Goal: Communication & Community: Answer question/provide support

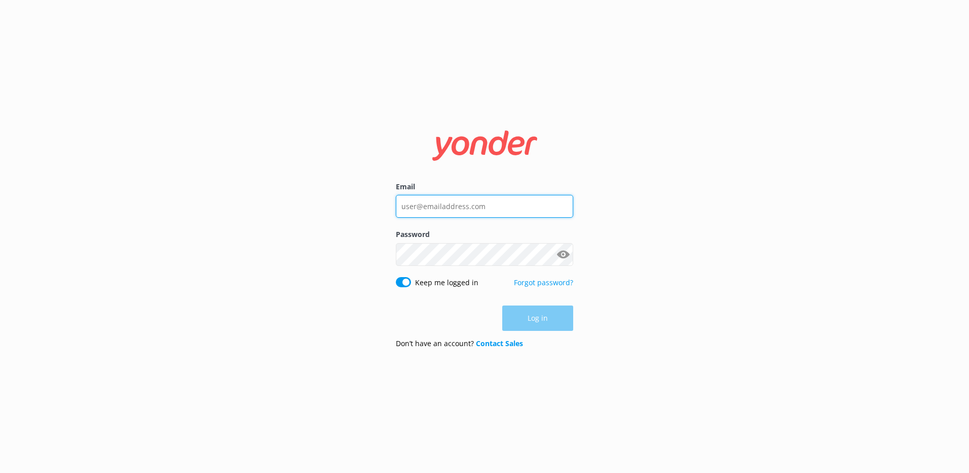
type input "[EMAIL_ADDRESS][DOMAIN_NAME]"
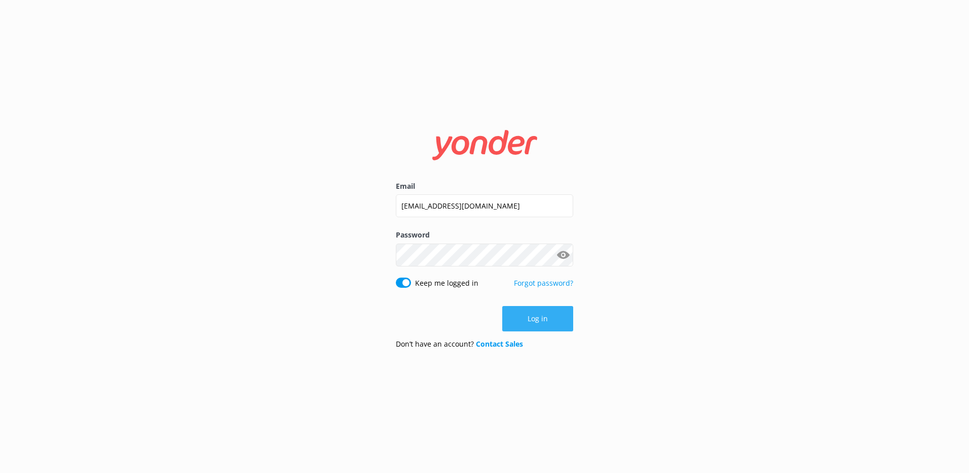
click at [542, 316] on div "Log in" at bounding box center [484, 318] width 177 height 25
click at [542, 316] on button "Log in" at bounding box center [537, 318] width 71 height 25
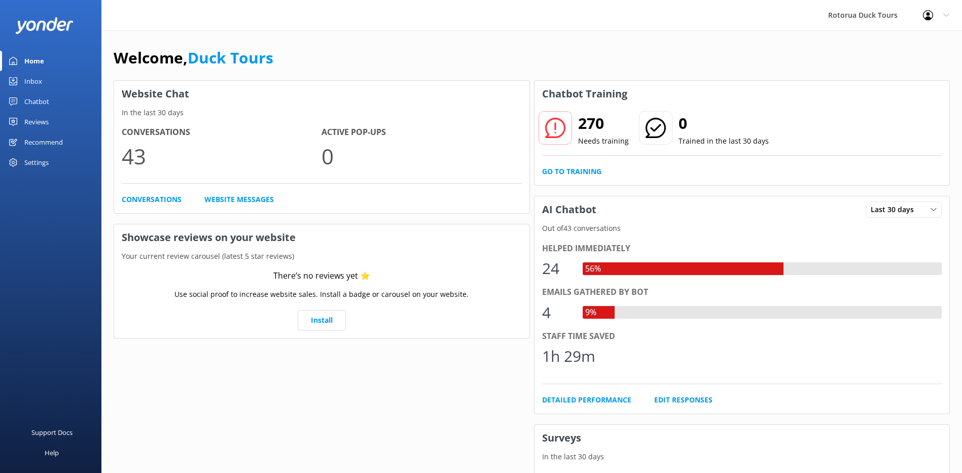
click at [33, 78] on div "Inbox" at bounding box center [33, 81] width 18 height 20
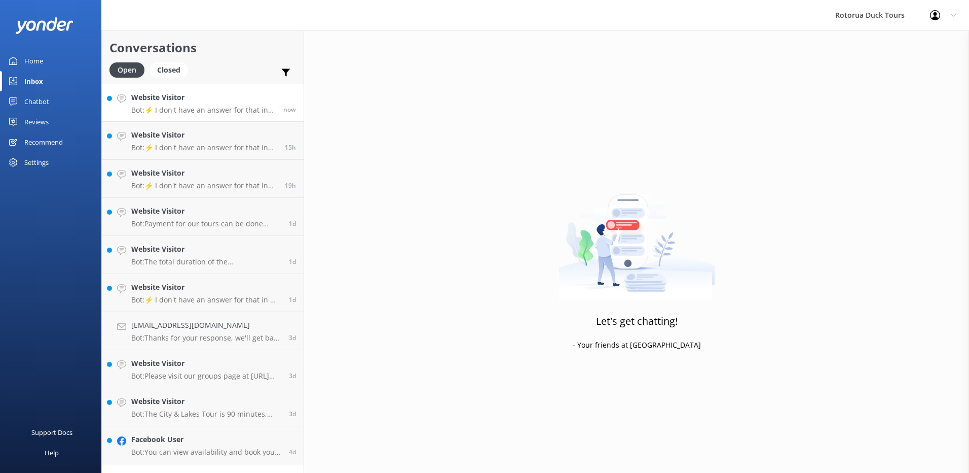
click at [173, 97] on h4 "Website Visitor" at bounding box center [203, 97] width 145 height 11
